Goal: Task Accomplishment & Management: Manage account settings

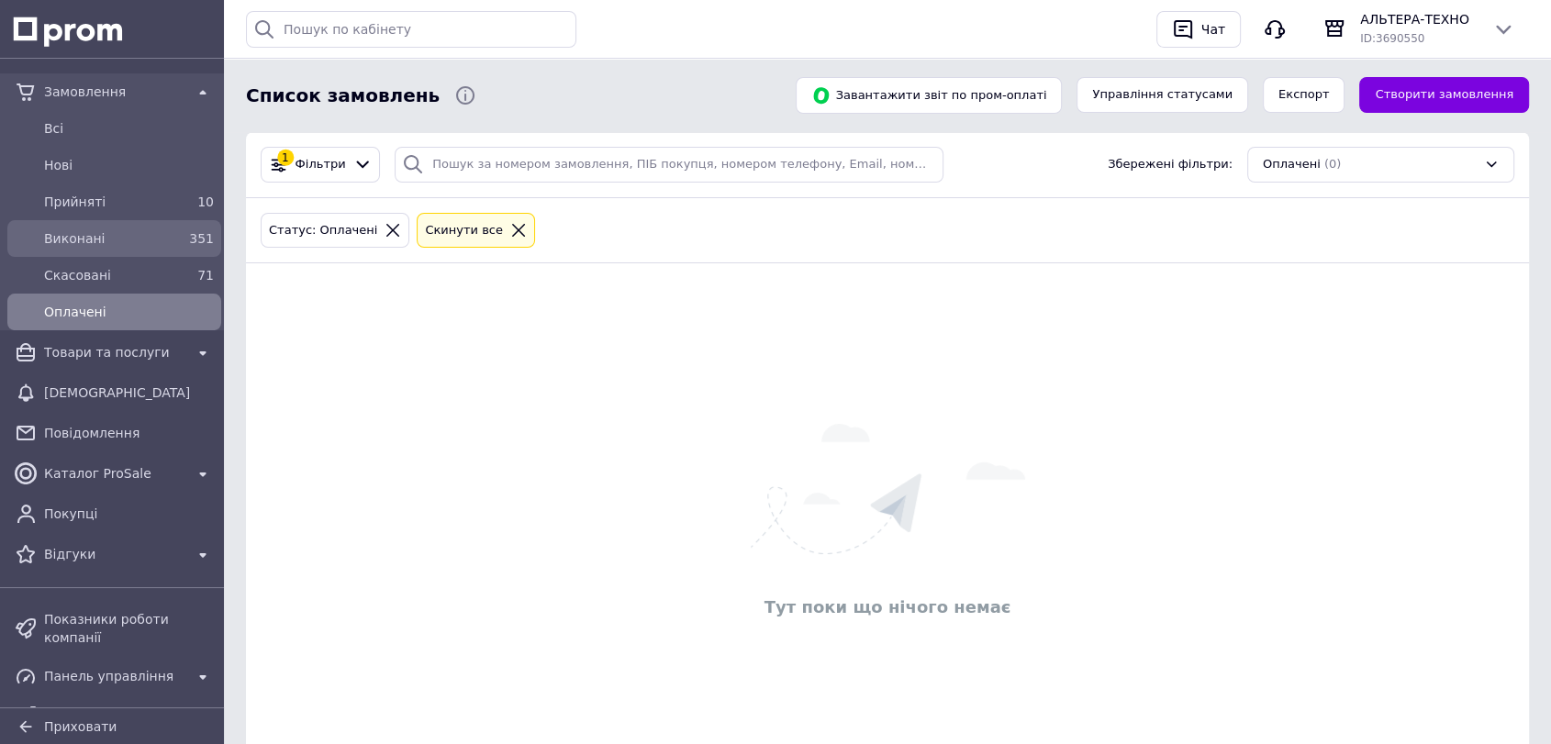
click at [138, 247] on span "Виконані" at bounding box center [110, 238] width 133 height 18
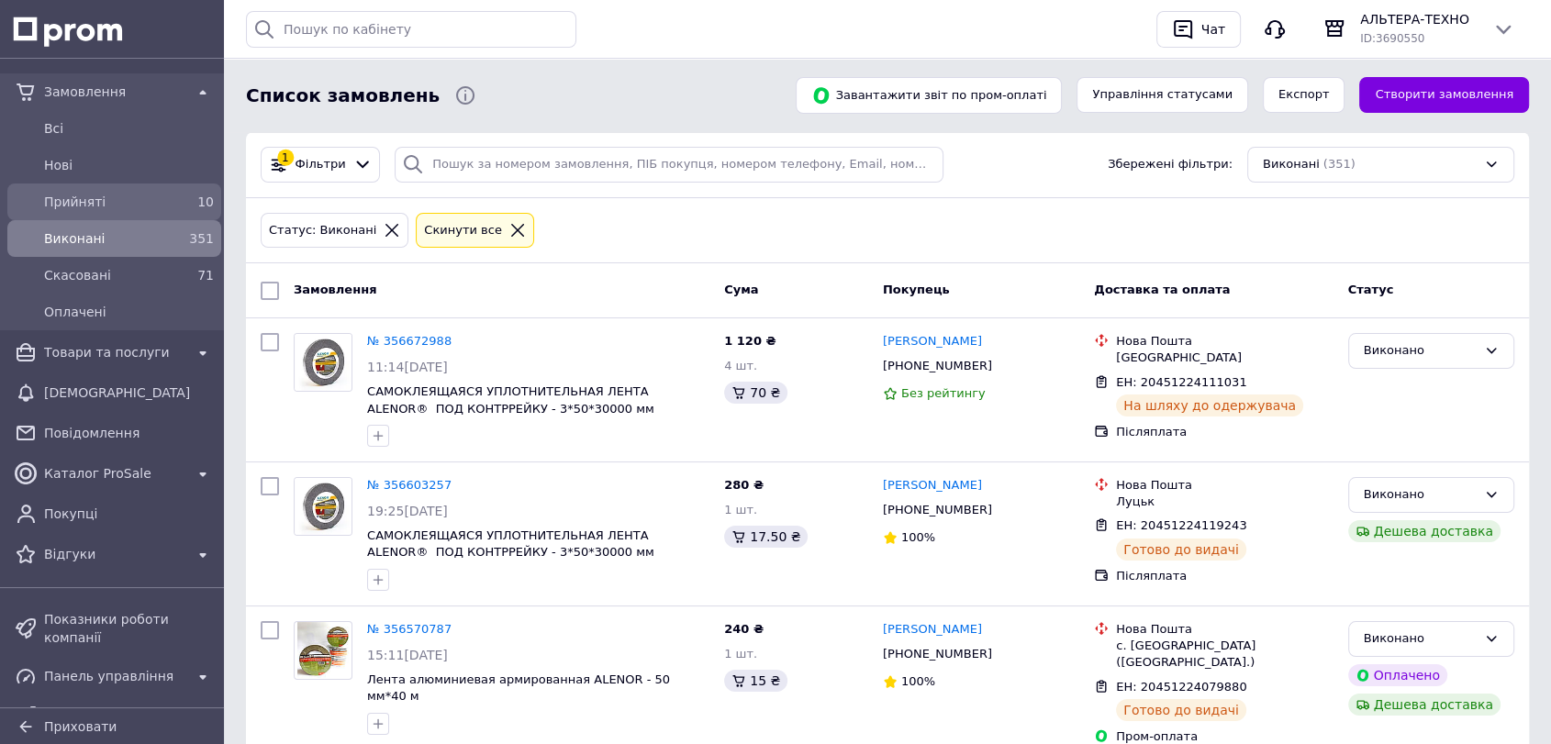
click at [148, 206] on span "Прийняті" at bounding box center [110, 202] width 133 height 18
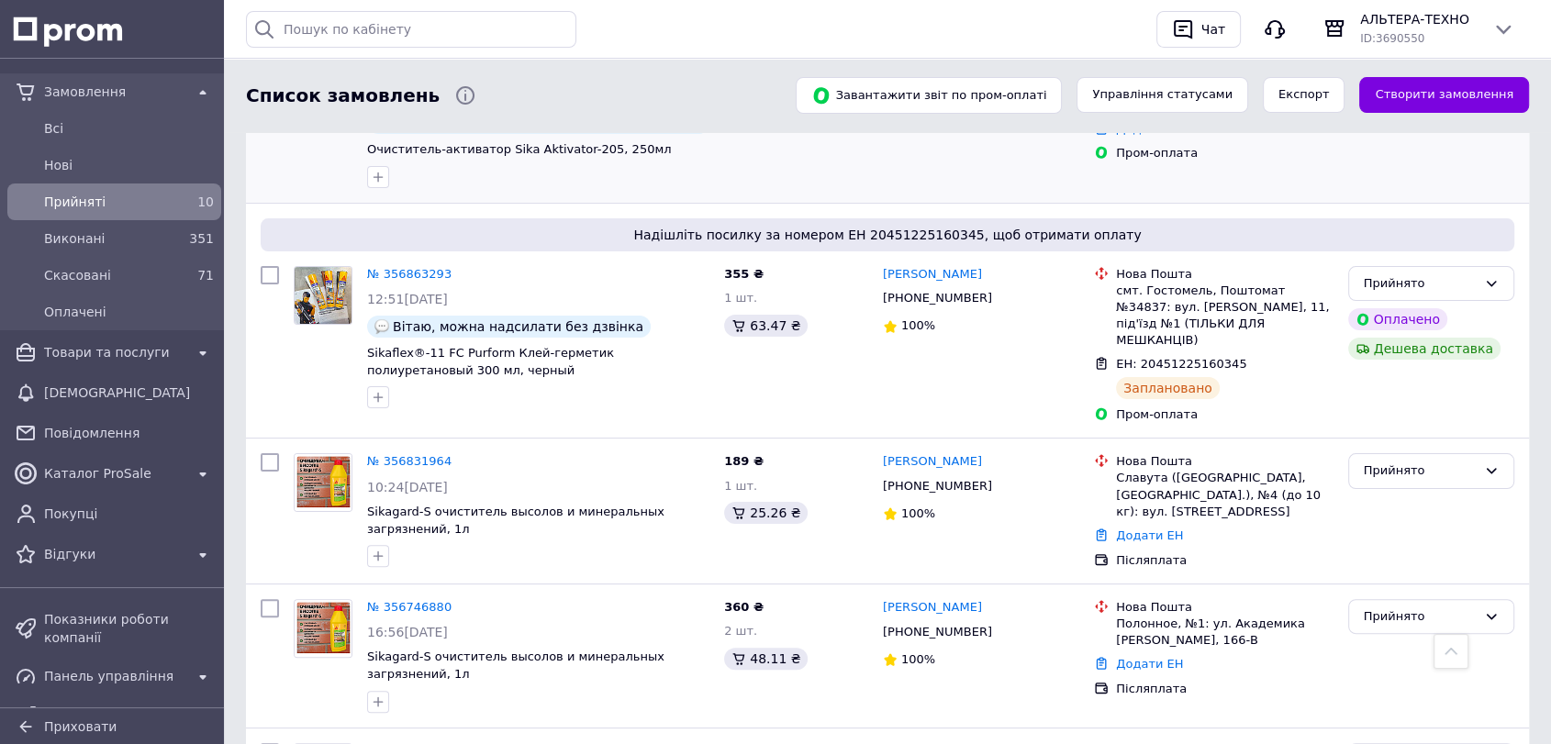
scroll to position [407, 0]
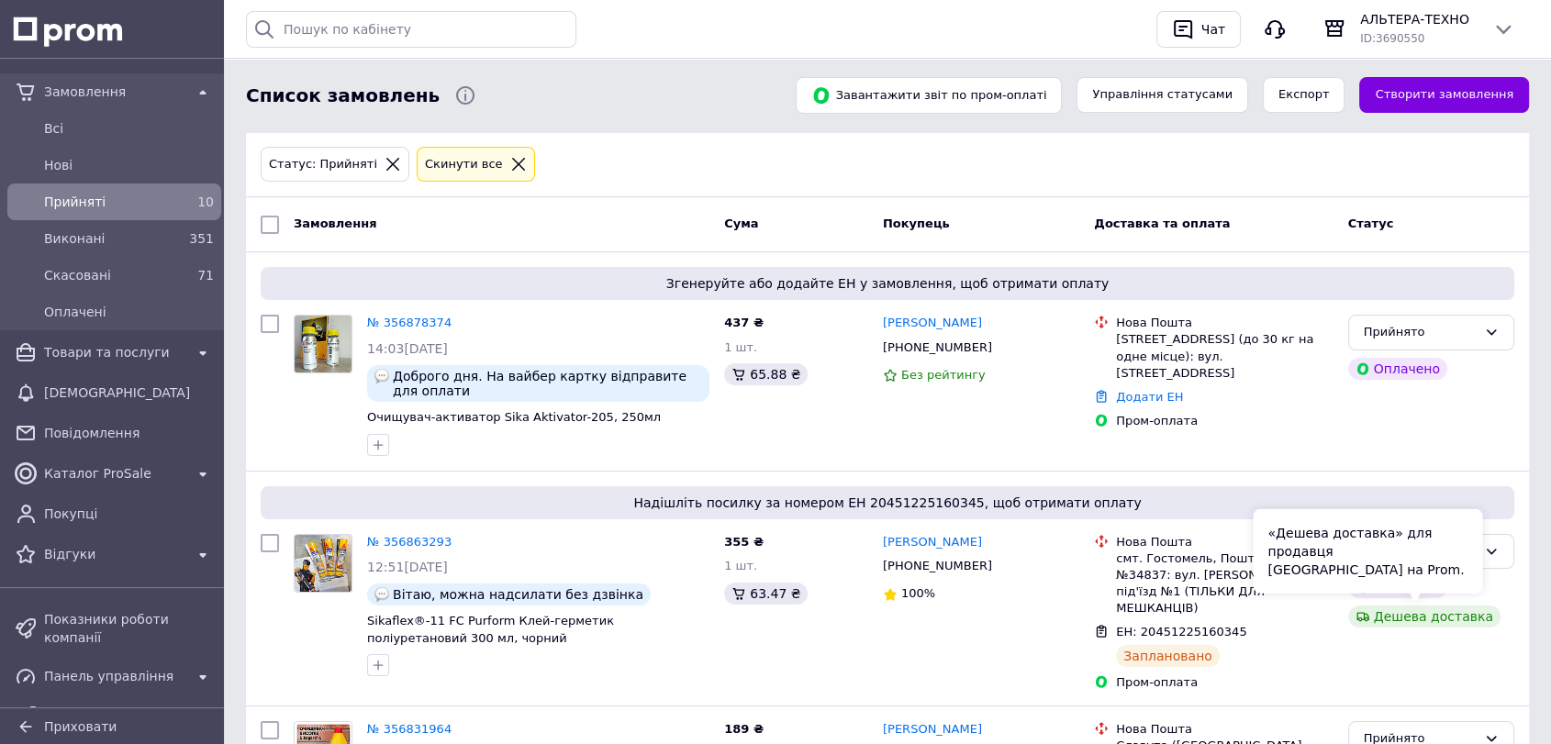
scroll to position [102, 0]
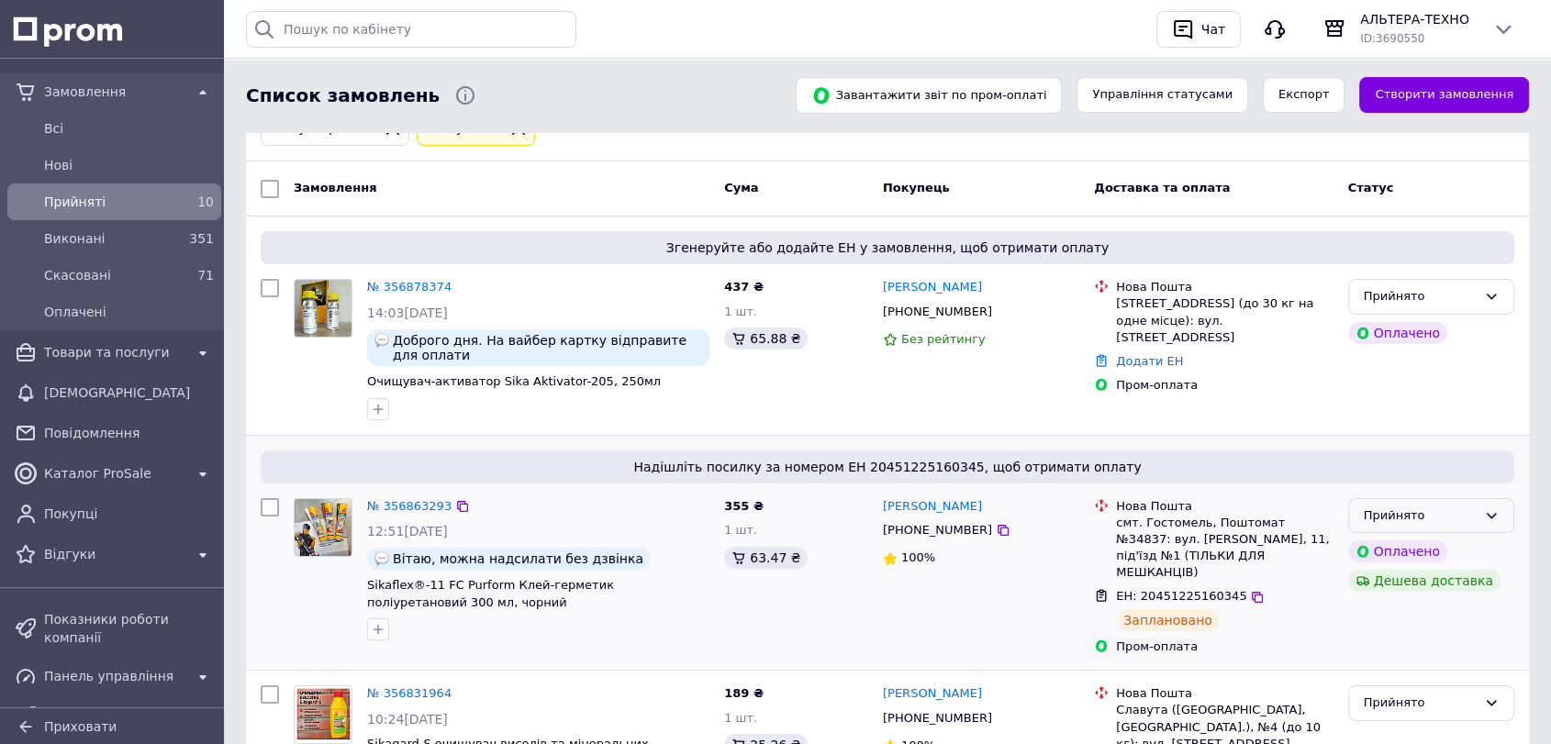
click at [1410, 512] on div "Прийнято" at bounding box center [1420, 516] width 113 height 19
click at [1387, 552] on li "Виконано" at bounding box center [1431, 554] width 164 height 34
click at [139, 233] on span "Виконані" at bounding box center [110, 238] width 133 height 18
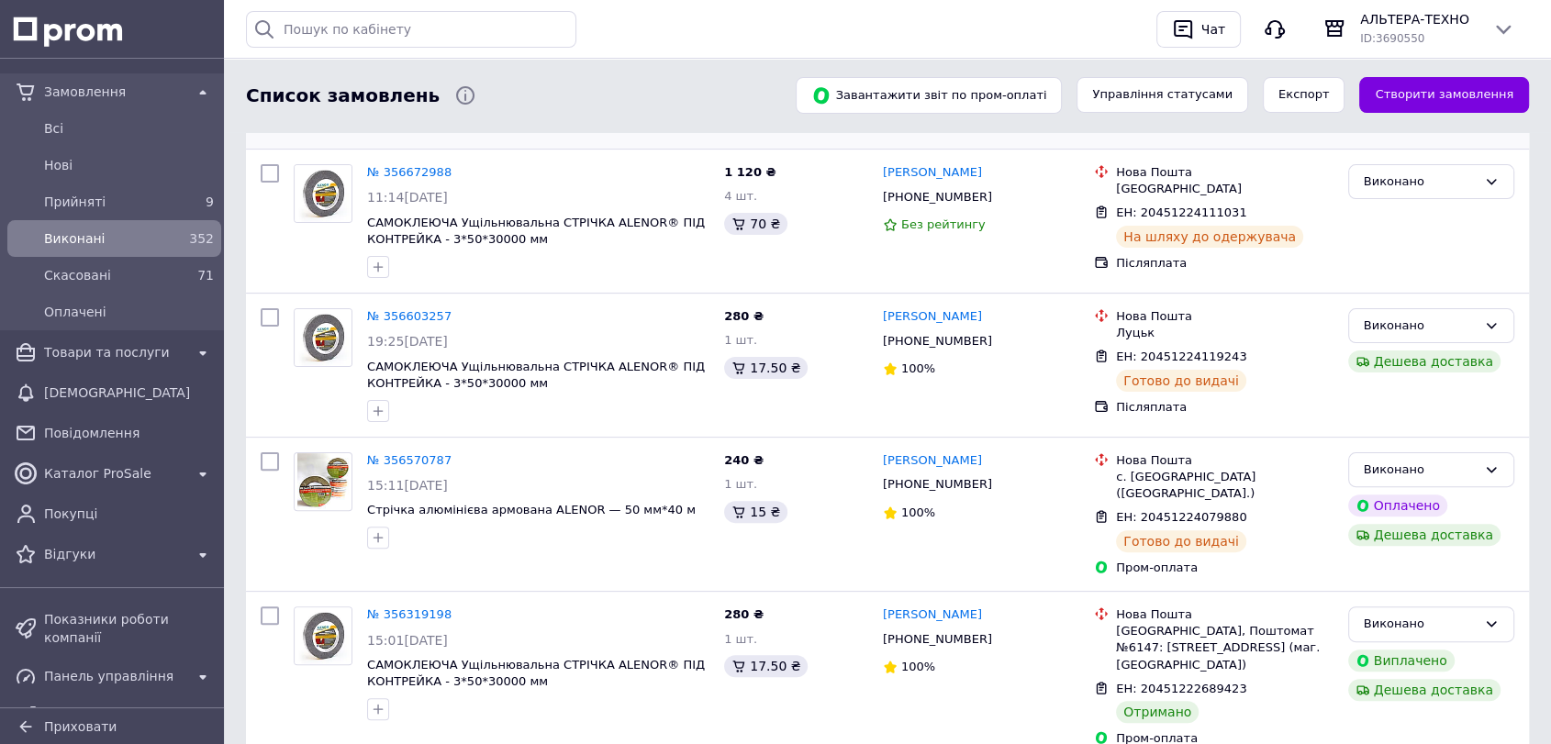
scroll to position [407, 0]
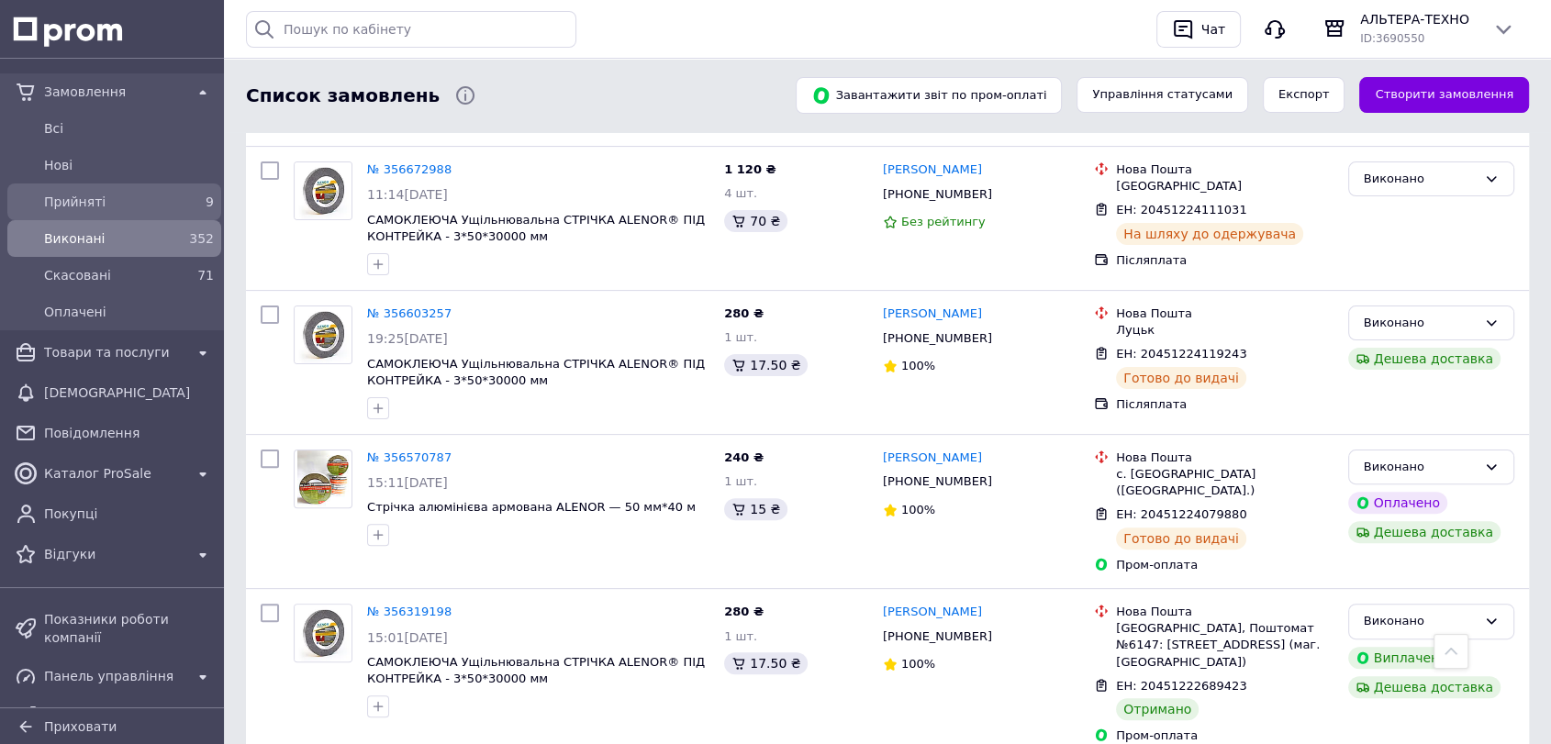
click at [69, 201] on span "Прийняті" at bounding box center [110, 202] width 133 height 18
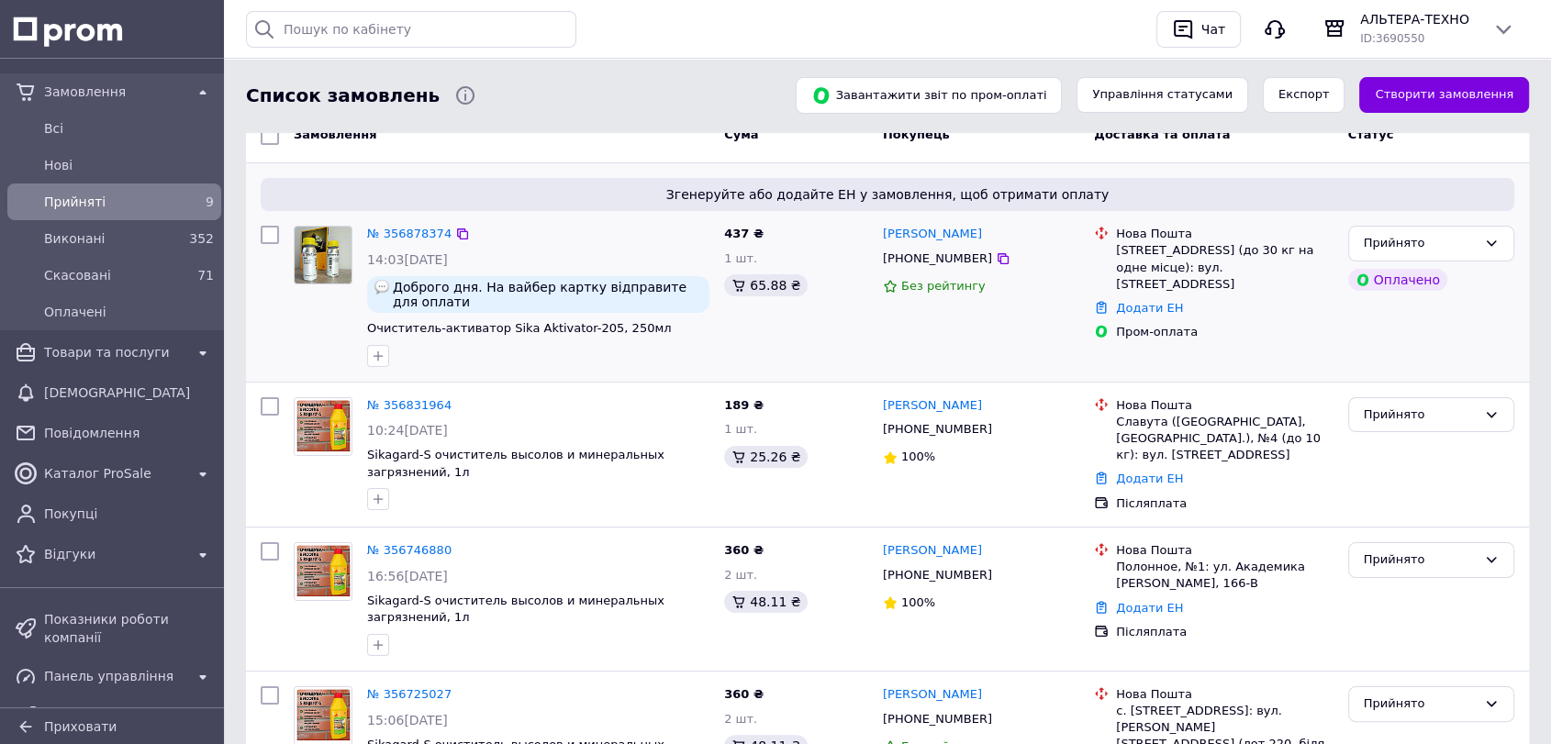
scroll to position [204, 0]
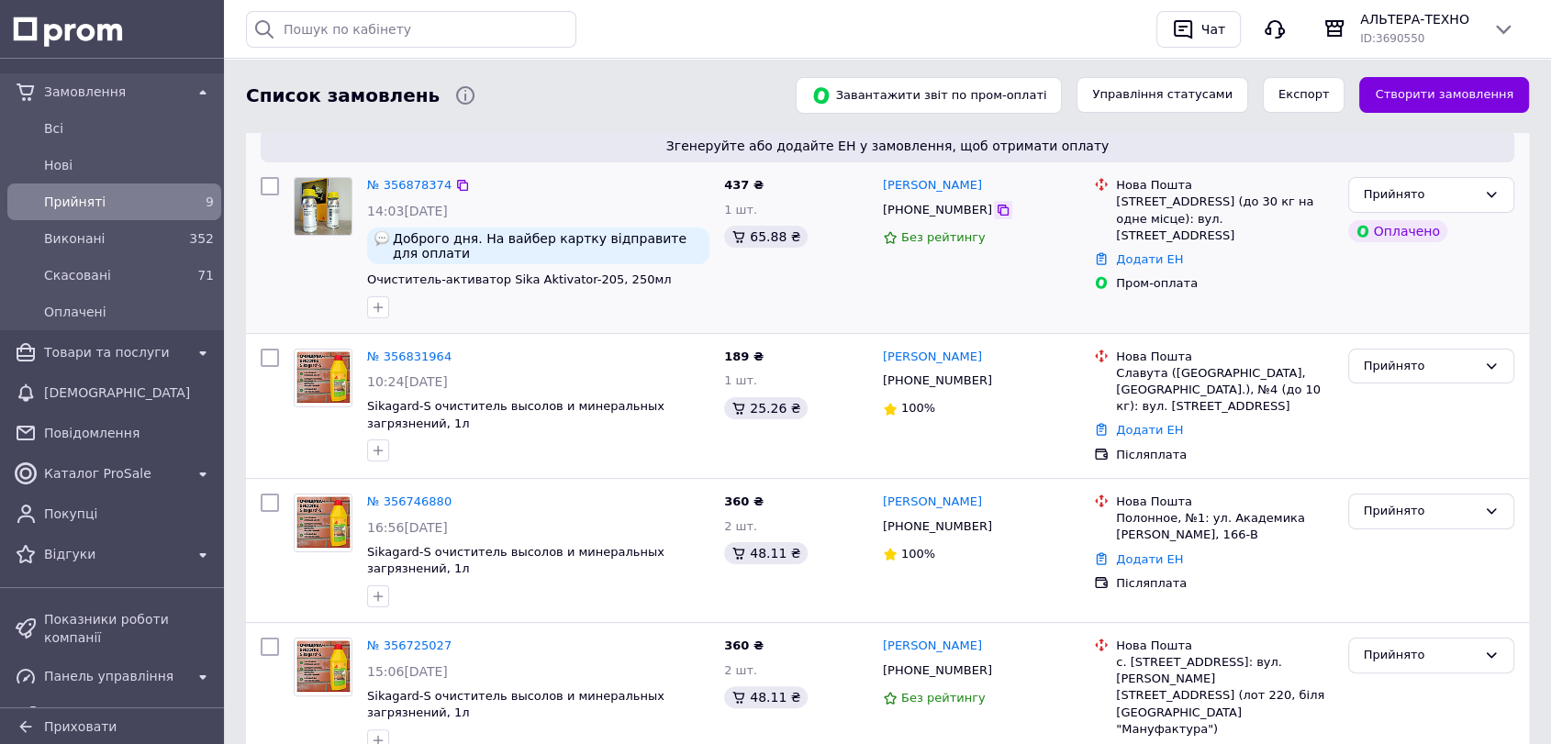
click at [996, 210] on icon at bounding box center [1003, 210] width 15 height 15
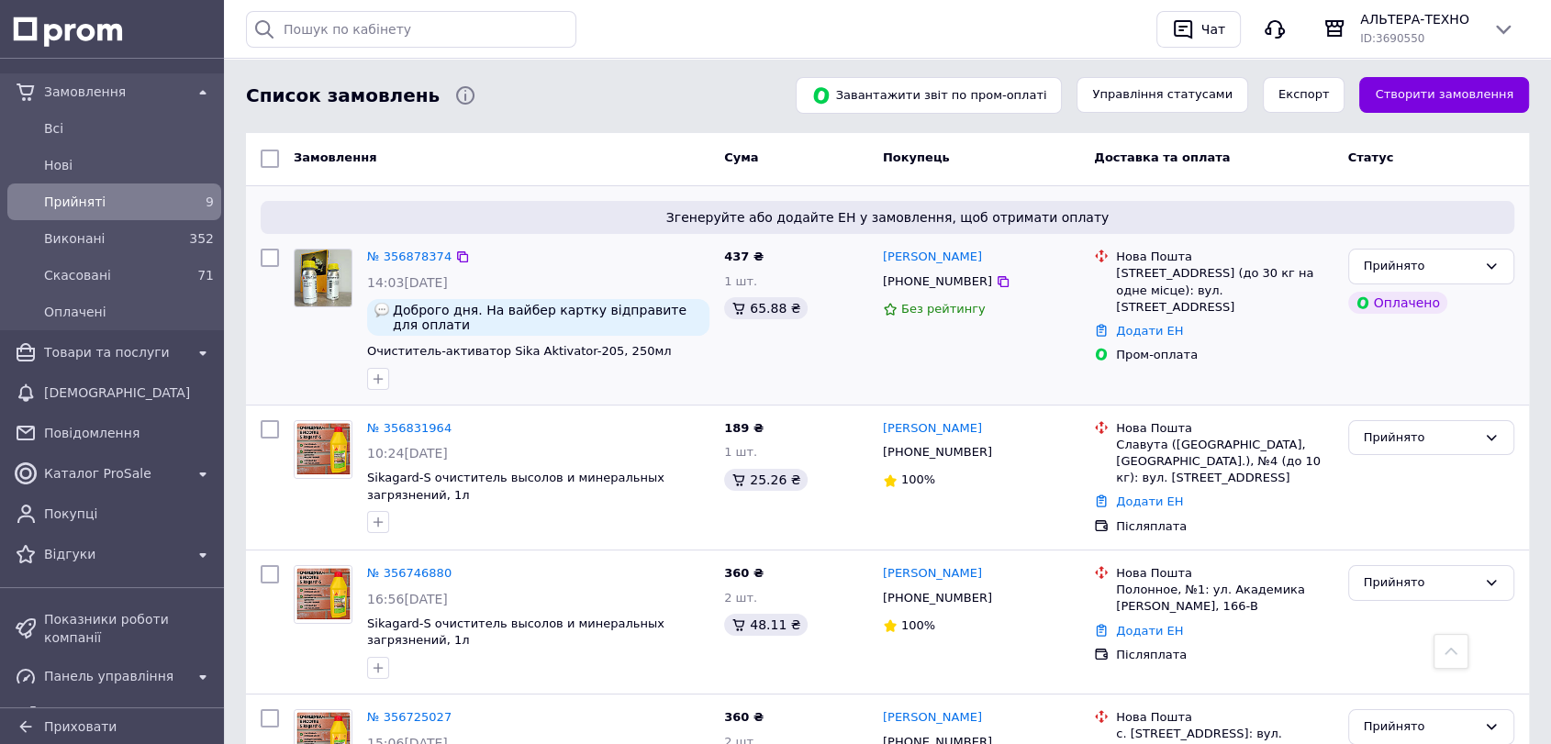
scroll to position [102, 0]
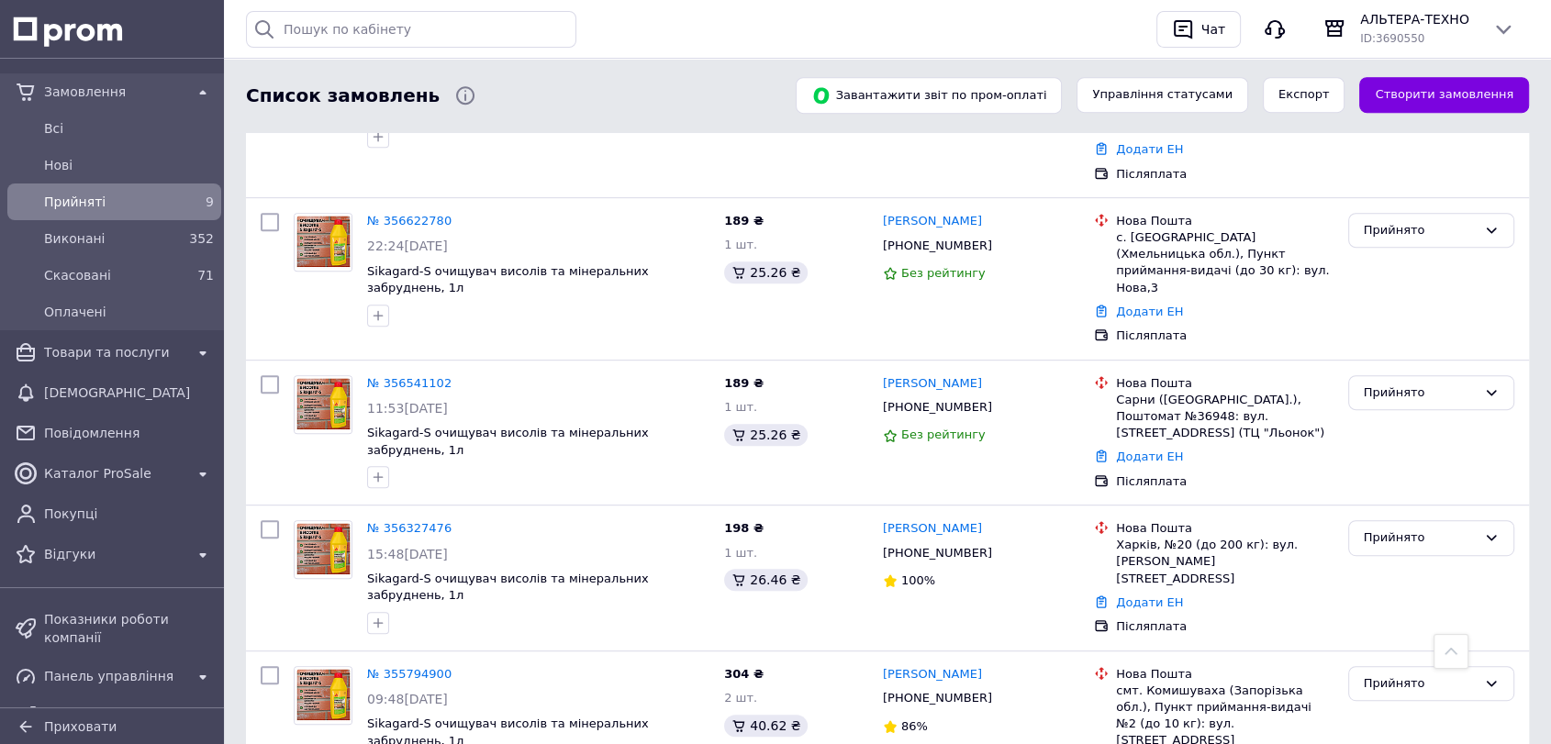
scroll to position [947, 0]
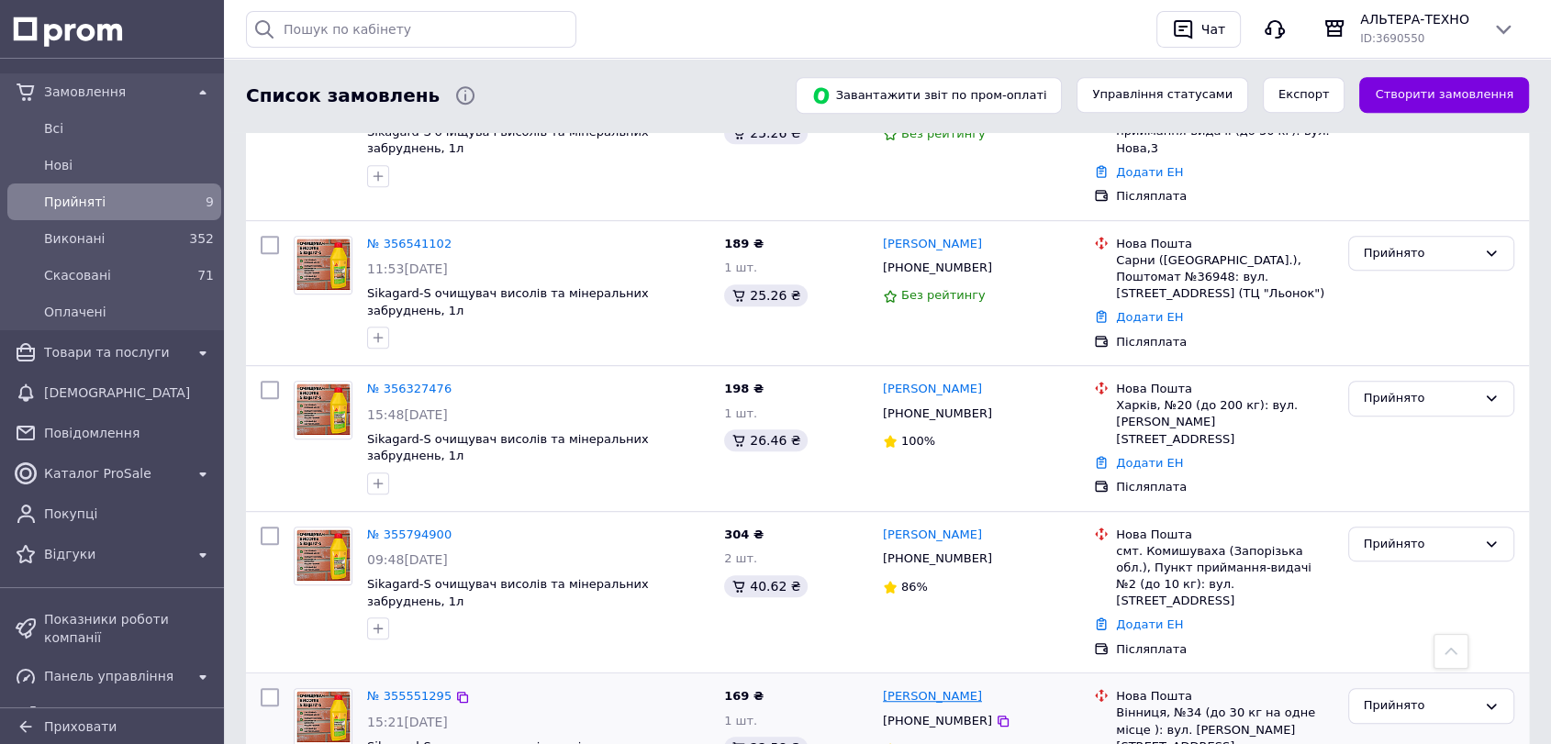
click at [947, 688] on link "[PERSON_NAME]" at bounding box center [932, 696] width 99 height 17
